Goal: Task Accomplishment & Management: Manage account settings

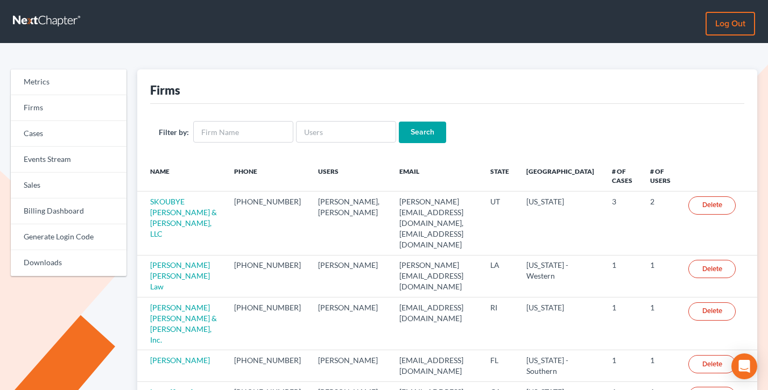
click at [717, 25] on link "Log out" at bounding box center [730, 24] width 50 height 24
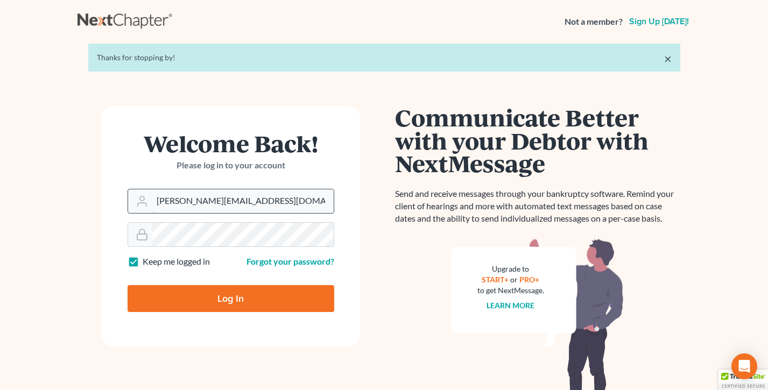
click at [209, 193] on input "[PERSON_NAME][EMAIL_ADDRESS][DOMAIN_NAME]" at bounding box center [242, 201] width 181 height 24
type input "[EMAIL_ADDRESS][DOMAIN_NAME]"
click at [238, 300] on input "Log In" at bounding box center [231, 298] width 207 height 27
type input "Thinking..."
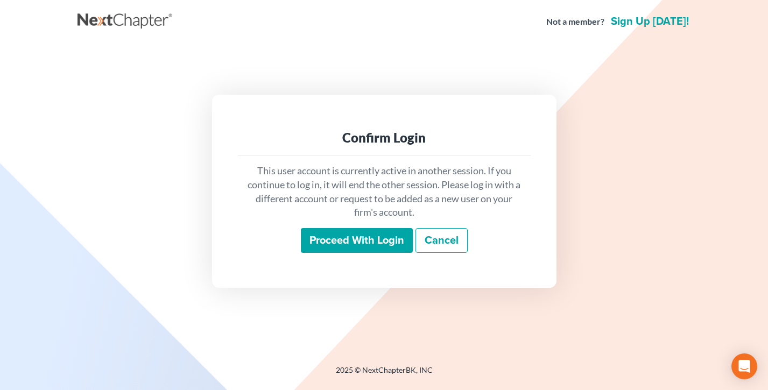
click at [379, 238] on input "Proceed with login" at bounding box center [357, 240] width 112 height 25
